Goal: Contribute content

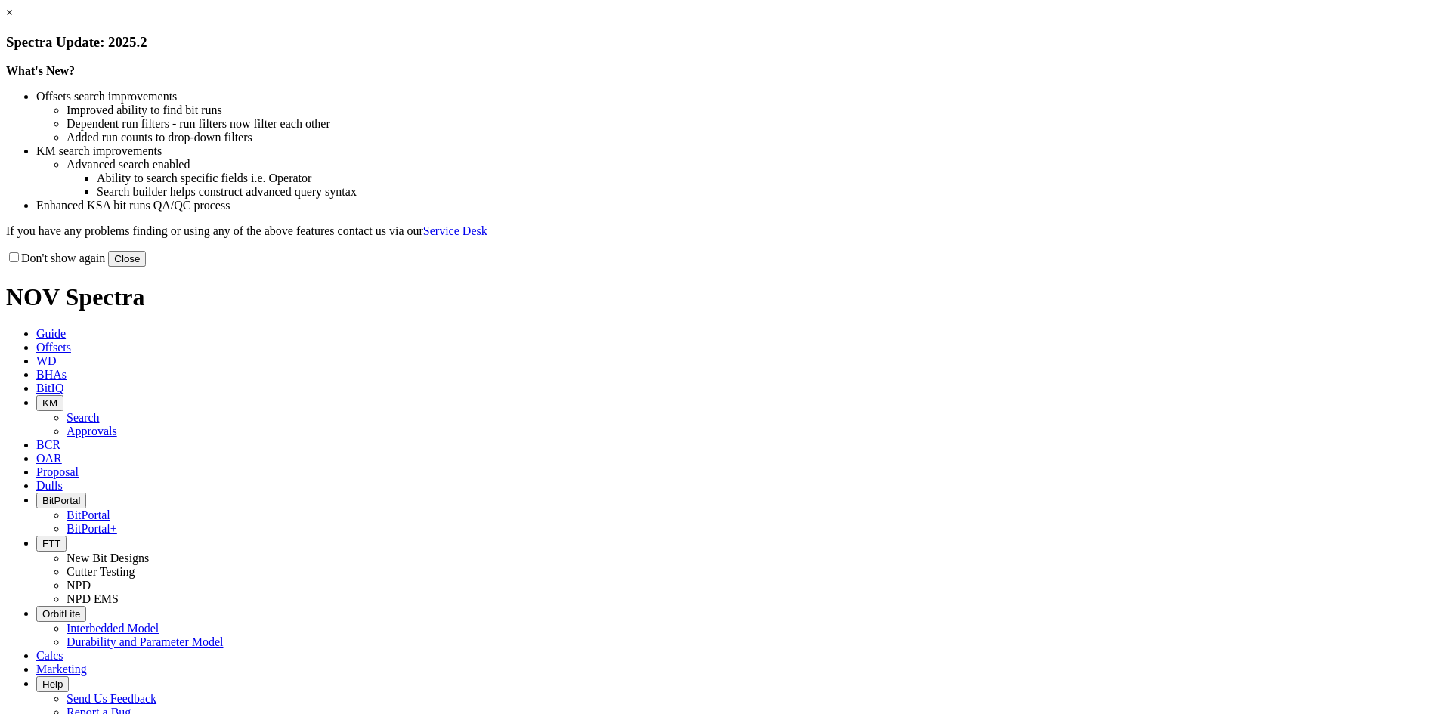
click at [146, 267] on button "Close" at bounding box center [127, 259] width 38 height 16
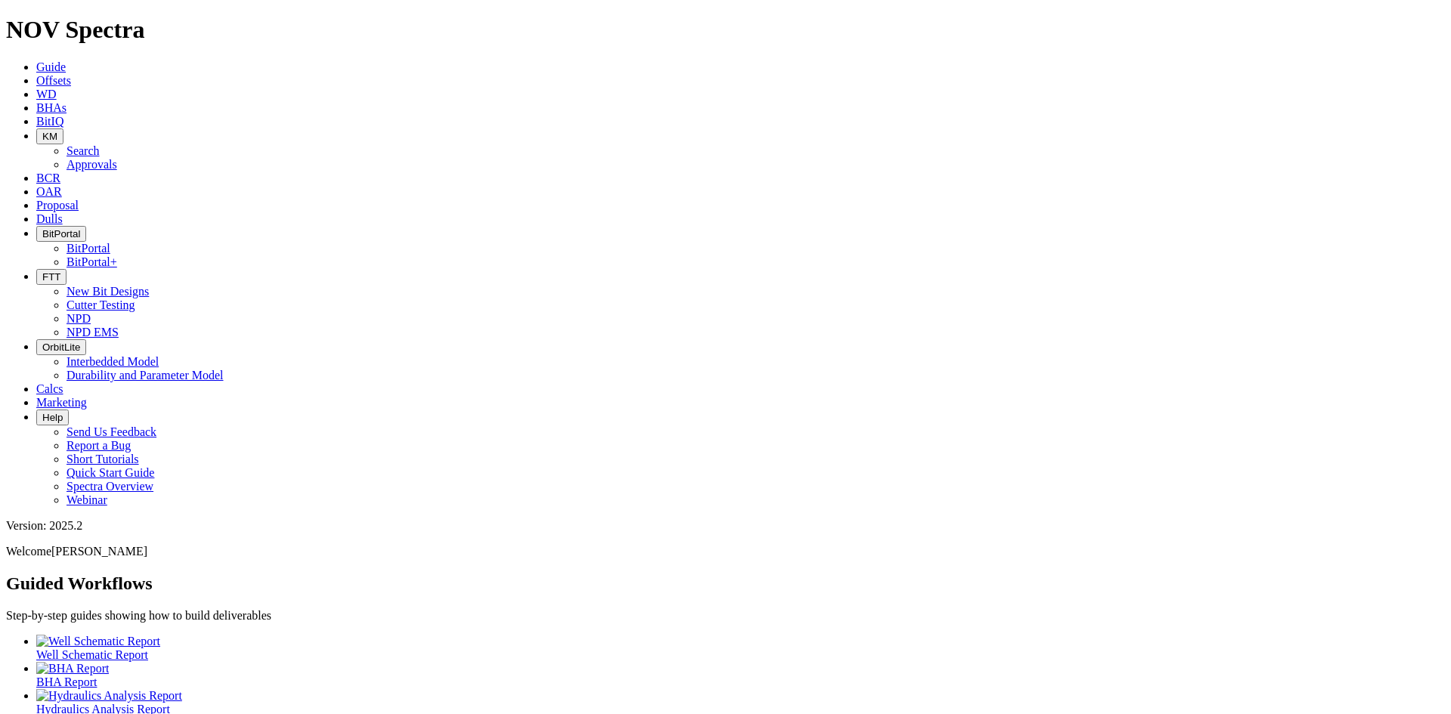
click at [63, 128] on button "KM" at bounding box center [49, 136] width 27 height 16
click at [100, 144] on link "Search" at bounding box center [82, 150] width 33 height 13
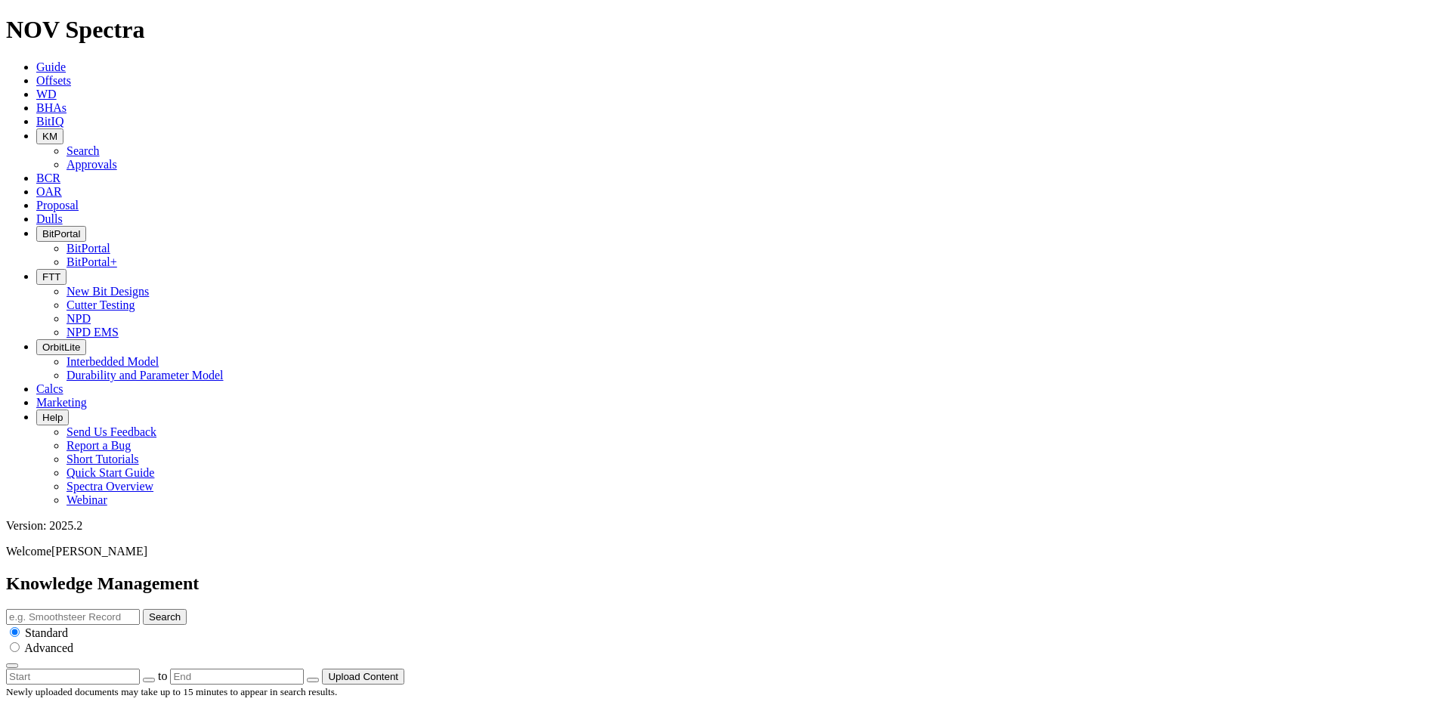
click at [404, 669] on button "Upload Content" at bounding box center [363, 677] width 82 height 16
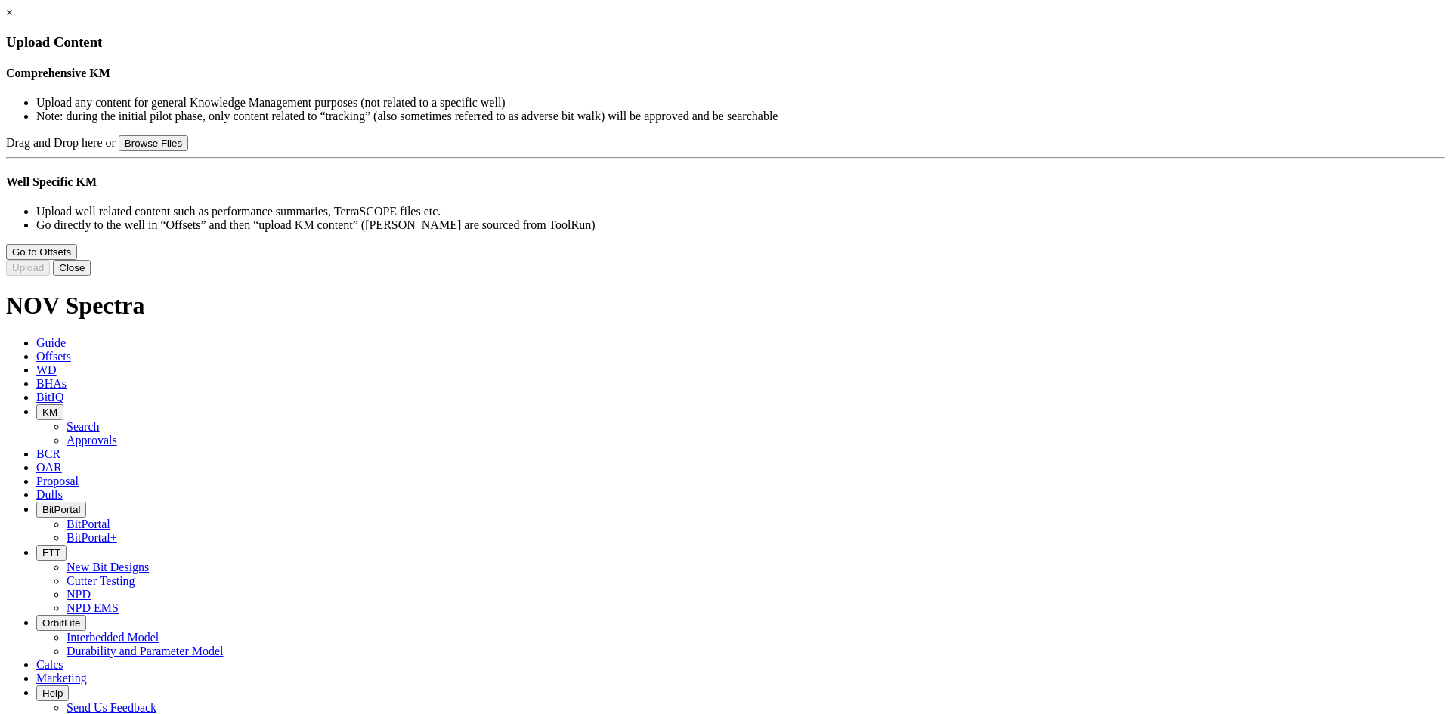
type input "Janbiya Proof of Performance 2025.pdf"
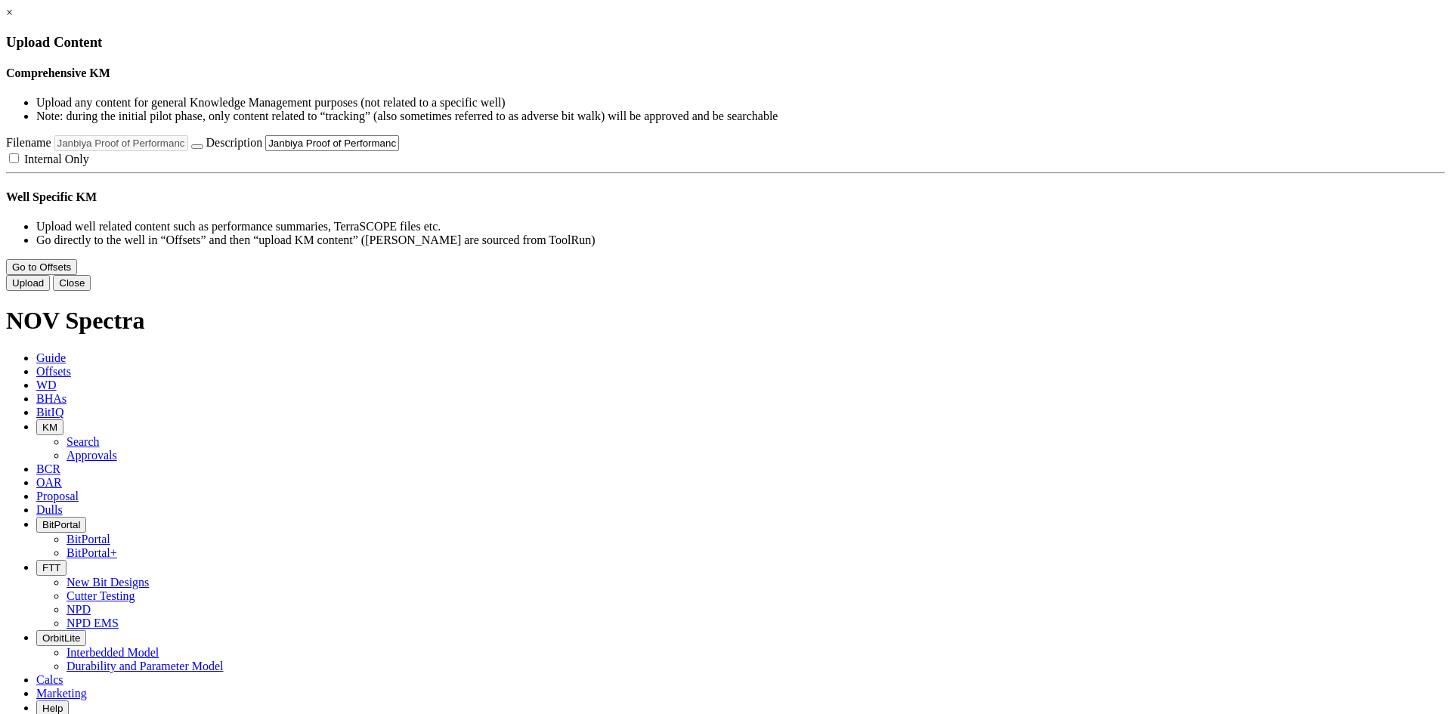
click at [89, 165] on label "Internal Only" at bounding box center [47, 159] width 83 height 13
click at [19, 163] on input "Internal Only" at bounding box center [14, 158] width 10 height 10
checkbox input "true"
click at [50, 291] on button "Upload" at bounding box center [28, 283] width 44 height 16
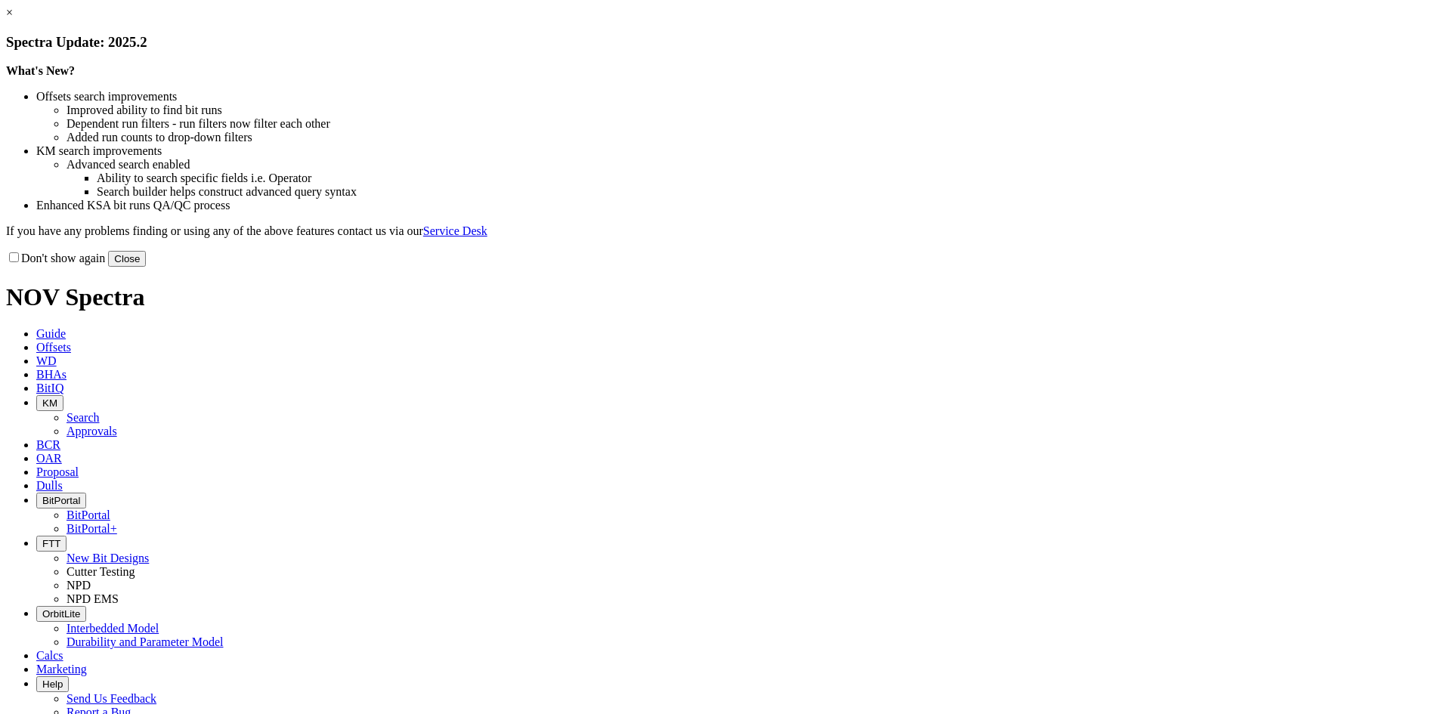
click at [146, 267] on button "Close" at bounding box center [127, 259] width 38 height 16
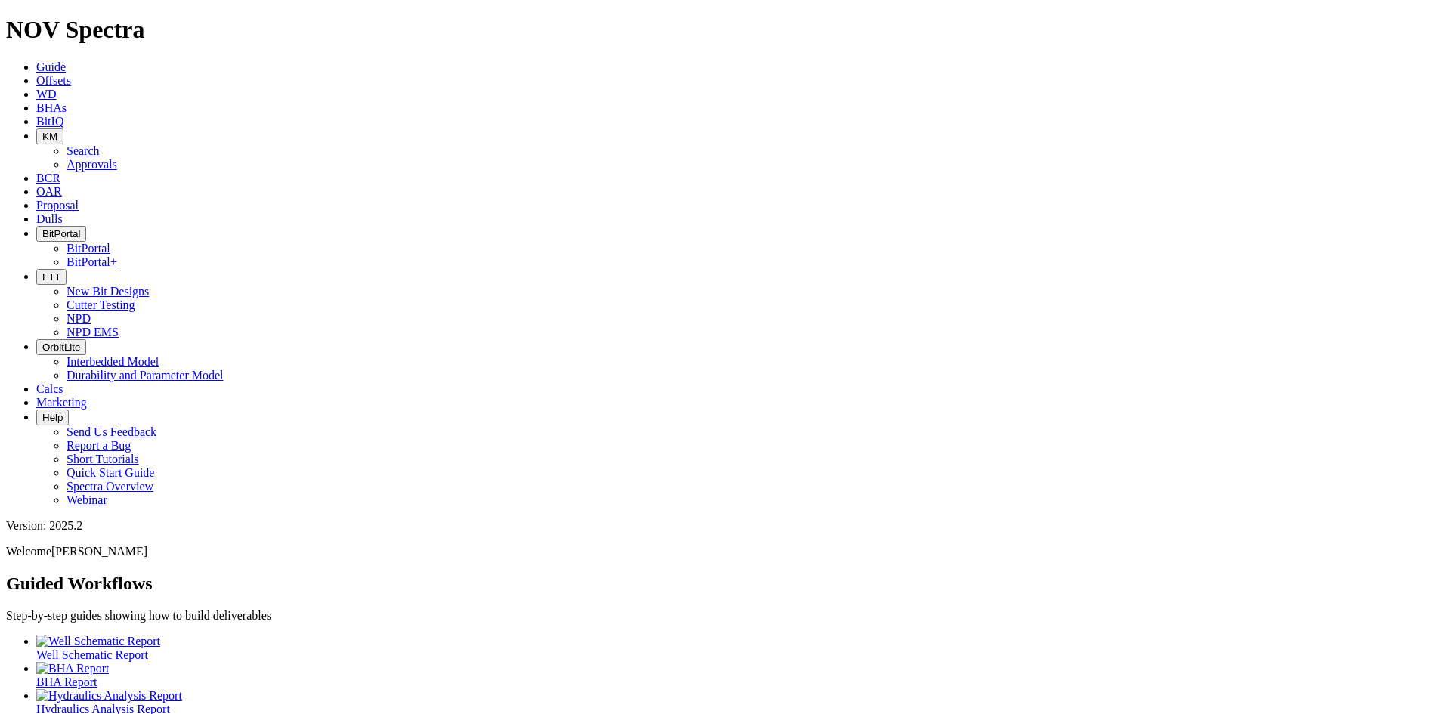
click at [57, 131] on span "KM" at bounding box center [49, 136] width 15 height 11
click at [117, 158] on link "Approvals" at bounding box center [91, 164] width 51 height 13
